Goal: Register for event/course

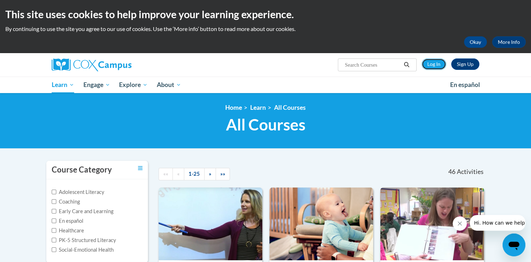
click at [433, 65] on link "Log In" at bounding box center [434, 63] width 25 height 11
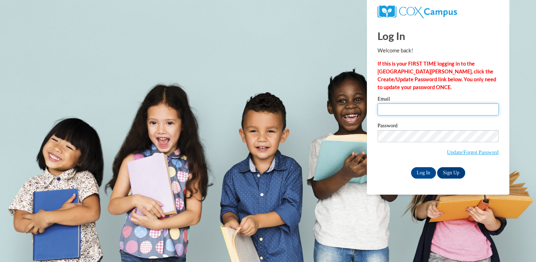
click at [389, 108] on input "Email" at bounding box center [438, 109] width 121 height 12
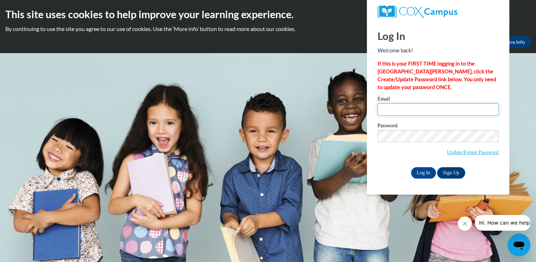
click at [397, 109] on input "Email" at bounding box center [438, 109] width 121 height 12
type input "[EMAIL_ADDRESS][DOMAIN_NAME]"
click at [424, 173] on input "Log In" at bounding box center [423, 172] width 25 height 11
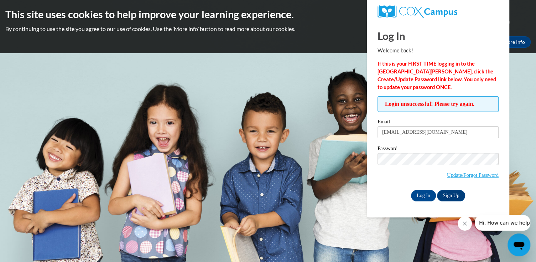
click at [379, 185] on div "Password Update/Forgot Password" at bounding box center [438, 167] width 121 height 42
click at [427, 195] on input "Log In" at bounding box center [423, 195] width 25 height 11
click at [478, 174] on link "Update/Forgot Password" at bounding box center [473, 175] width 52 height 6
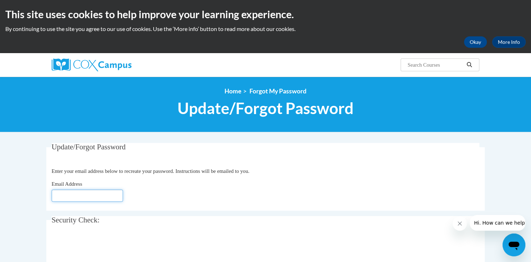
click at [75, 194] on input "Email Address" at bounding box center [87, 196] width 71 height 12
type input "asimmons@ilcao.org"
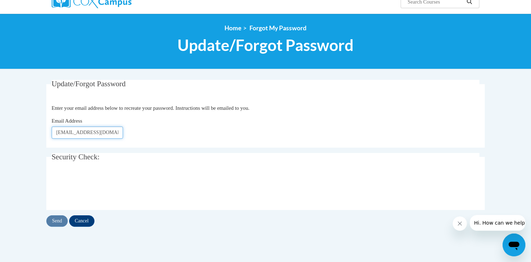
scroll to position [71, 0]
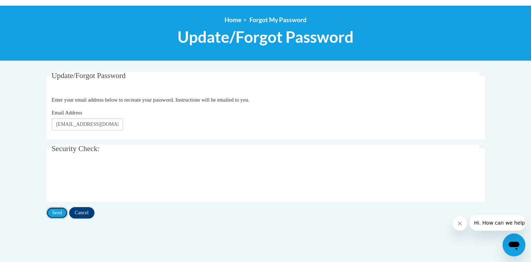
click at [58, 211] on input "Send" at bounding box center [56, 212] width 21 height 11
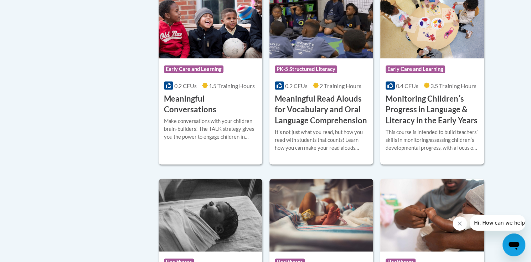
scroll to position [1141, 0]
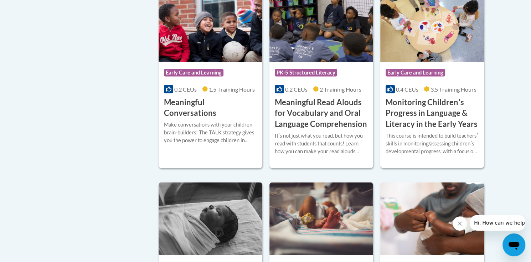
click at [417, 122] on h3 "Monitoring Childrenʹs Progress in Language & Literacy in the Early Years" at bounding box center [432, 113] width 93 height 33
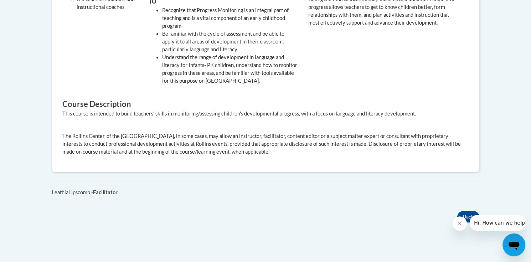
scroll to position [214, 0]
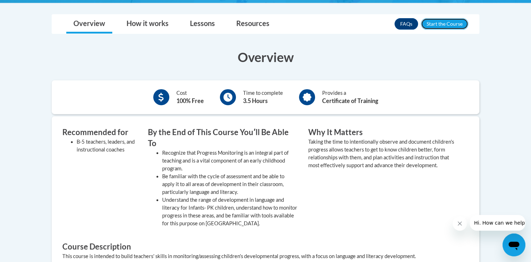
click at [445, 24] on button "Enroll" at bounding box center [444, 23] width 47 height 11
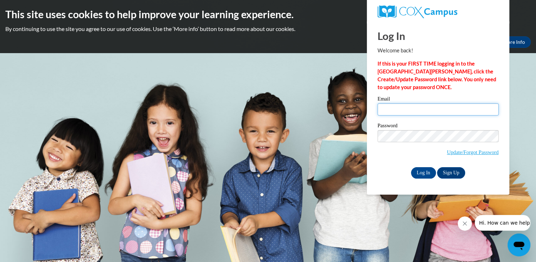
click at [393, 107] on input "Email" at bounding box center [438, 109] width 121 height 12
type input "asimmons@ilcao.org"
click at [427, 170] on input "Log In" at bounding box center [423, 172] width 25 height 11
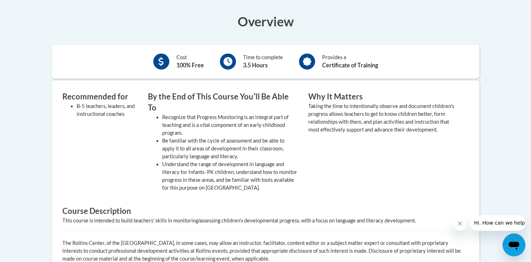
scroll to position [214, 0]
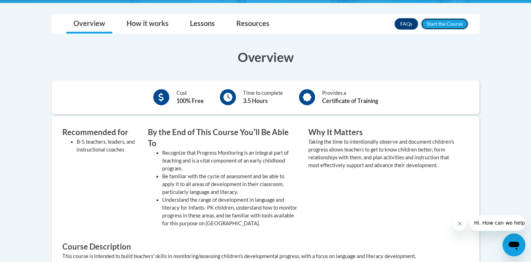
click at [445, 20] on button "Enroll" at bounding box center [444, 23] width 47 height 11
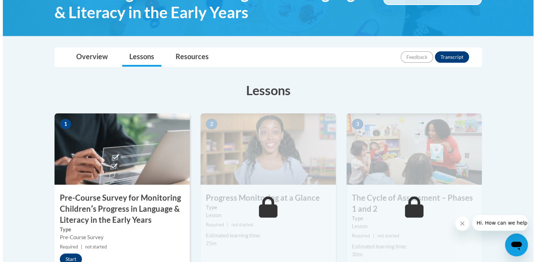
scroll to position [250, 0]
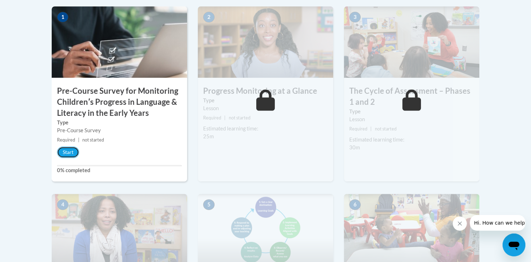
click at [66, 153] on button "Start" at bounding box center [68, 151] width 22 height 11
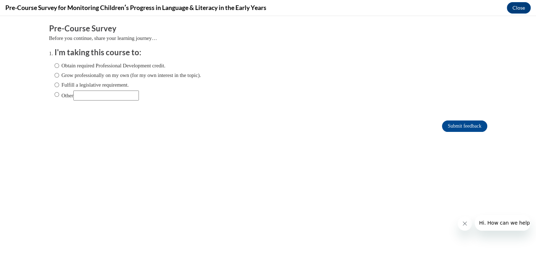
scroll to position [0, 0]
click at [66, 66] on label "Obtain required Professional Development credit." at bounding box center [110, 66] width 111 height 8
click at [59, 66] on input "Obtain required Professional Development credit." at bounding box center [57, 66] width 5 height 8
radio input "true"
click at [76, 74] on label "Grow professionally on my own (for my own interest in the topic)." at bounding box center [128, 75] width 147 height 8
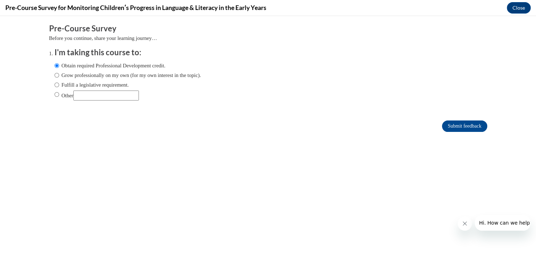
click at [59, 74] on input "Grow professionally on my own (for my own interest in the topic)." at bounding box center [57, 75] width 5 height 8
radio input "true"
click at [78, 65] on label "Obtain required Professional Development credit." at bounding box center [110, 66] width 111 height 8
click at [59, 65] on input "Obtain required Professional Development credit." at bounding box center [57, 66] width 5 height 8
radio input "true"
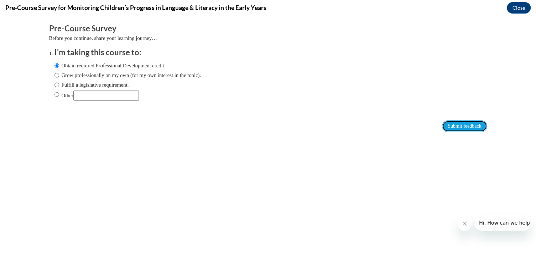
click at [447, 125] on input "Submit feedback" at bounding box center [464, 125] width 45 height 11
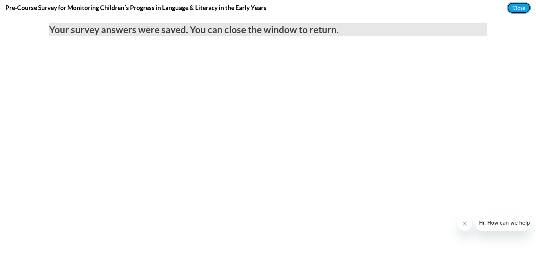
click at [517, 10] on button "Close" at bounding box center [519, 7] width 24 height 11
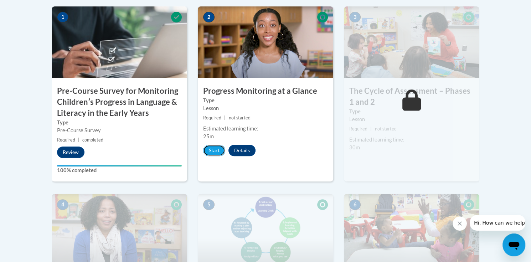
click at [208, 150] on button "Start" at bounding box center [214, 150] width 22 height 11
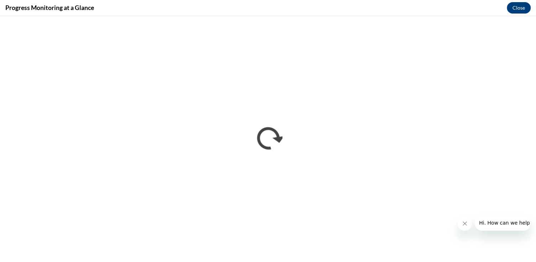
click at [460, 223] on button "Close message from company" at bounding box center [465, 223] width 14 height 14
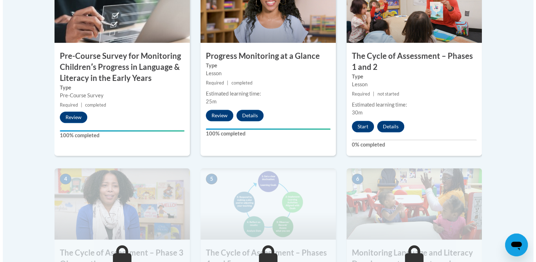
scroll to position [285, 0]
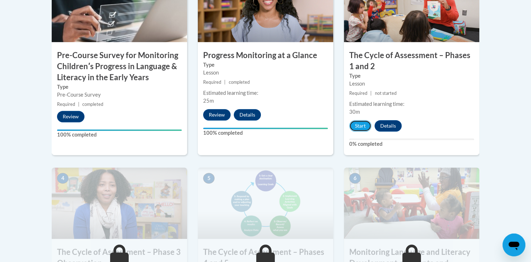
click at [357, 123] on button "Start" at bounding box center [360, 125] width 22 height 11
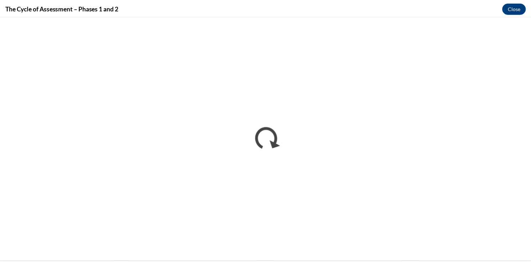
scroll to position [0, 0]
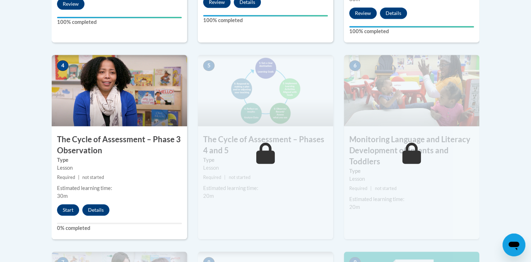
scroll to position [428, 0]
